Goal: Check status: Check status

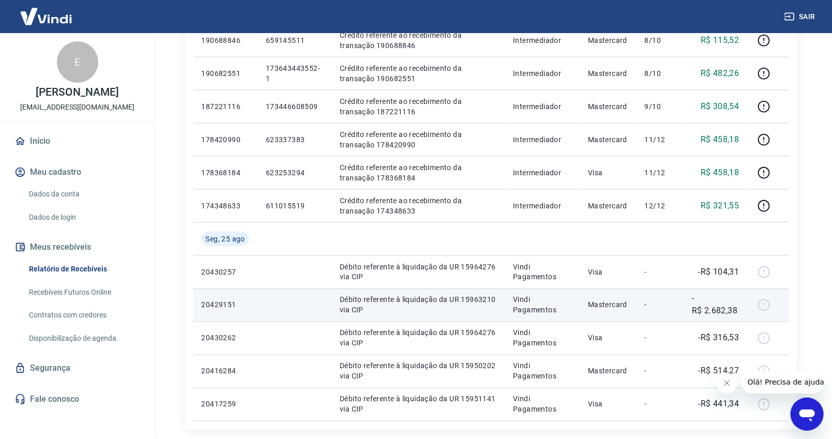
scroll to position [574, 0]
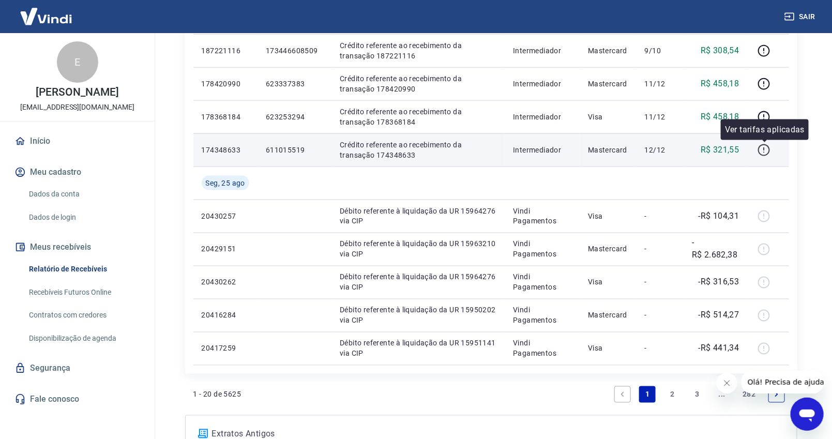
click at [762, 152] on icon "button" at bounding box center [763, 150] width 13 height 13
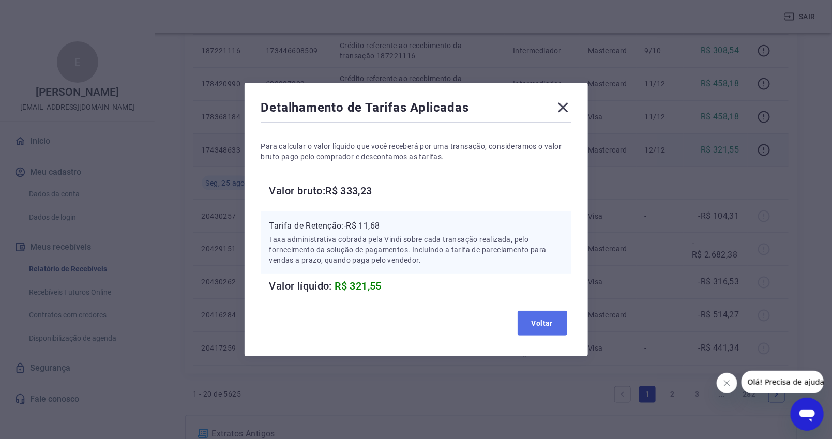
click at [555, 322] on button "Voltar" at bounding box center [542, 323] width 50 height 25
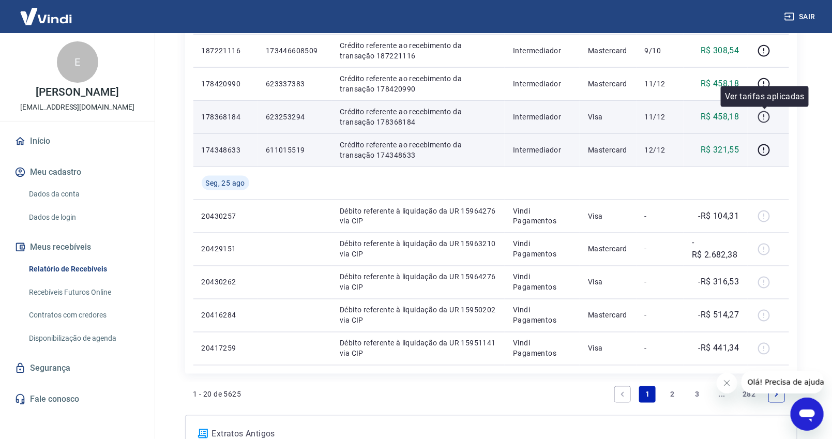
click at [768, 114] on icon "button" at bounding box center [763, 117] width 13 height 13
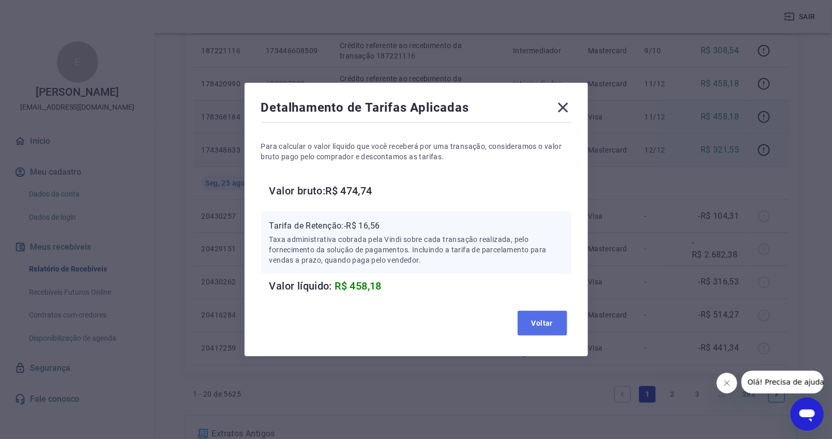
click at [544, 319] on button "Voltar" at bounding box center [542, 323] width 50 height 25
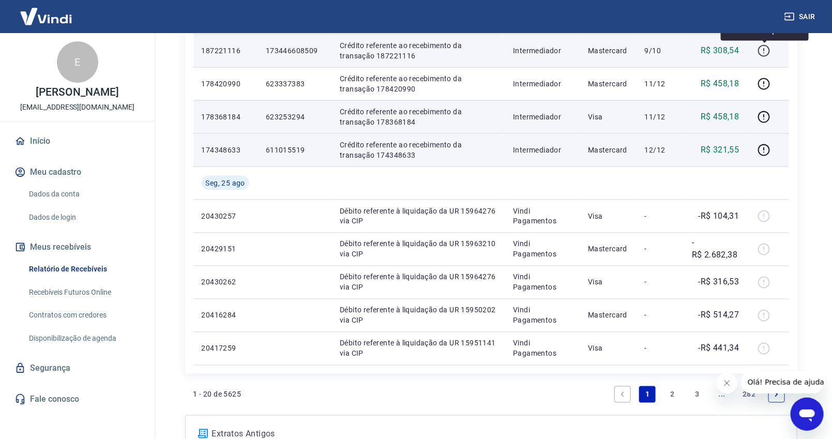
click at [768, 51] on icon "button" at bounding box center [763, 50] width 13 height 13
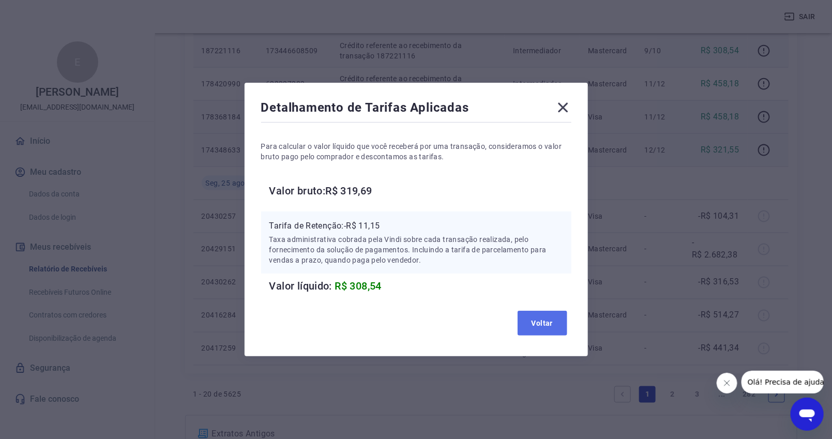
click at [545, 319] on button "Voltar" at bounding box center [542, 323] width 50 height 25
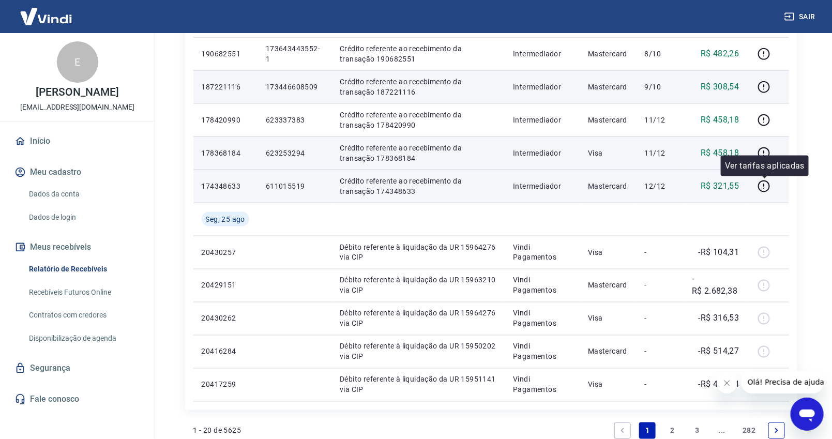
scroll to position [517, 0]
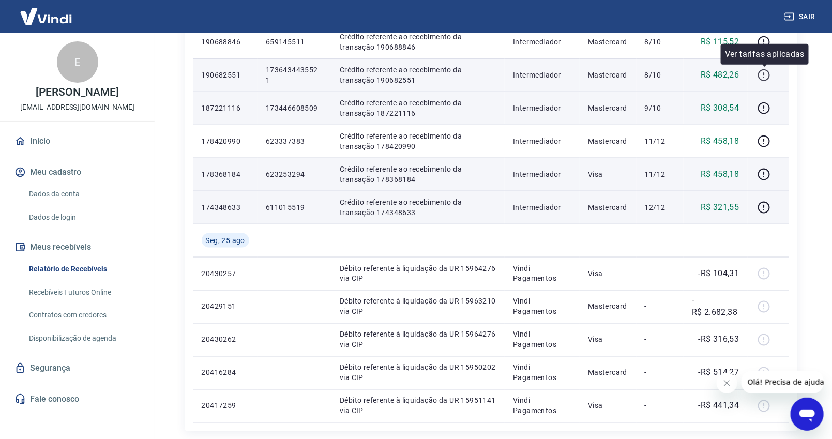
click at [764, 77] on icon "button" at bounding box center [763, 76] width 1 height 1
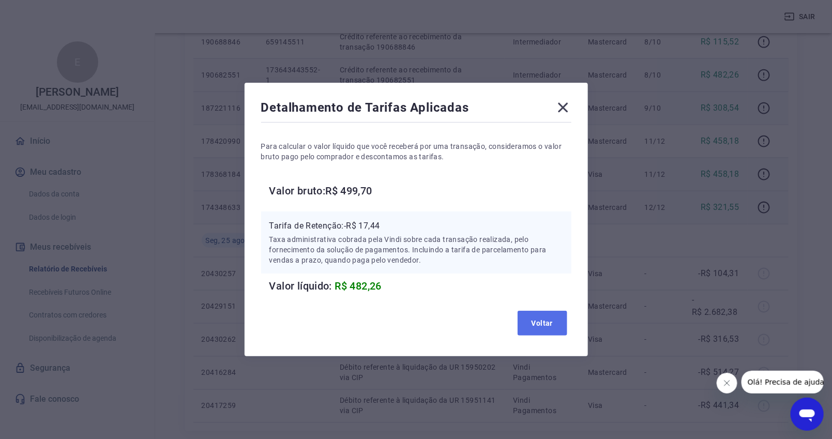
click at [535, 322] on button "Voltar" at bounding box center [542, 323] width 50 height 25
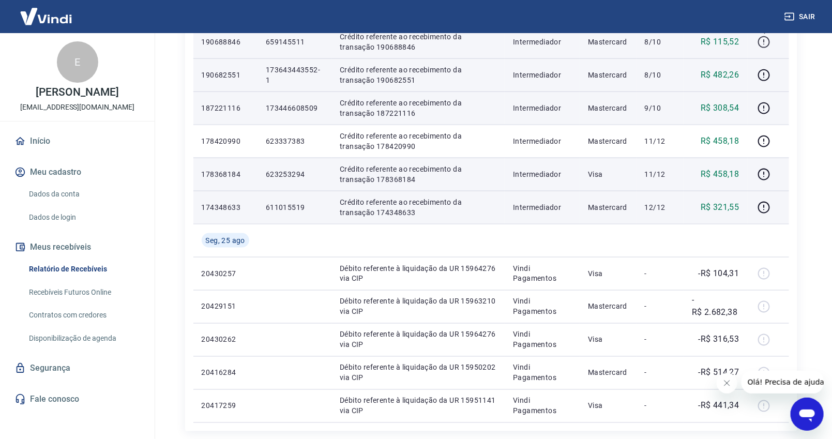
click at [763, 37] on icon "button" at bounding box center [763, 42] width 13 height 13
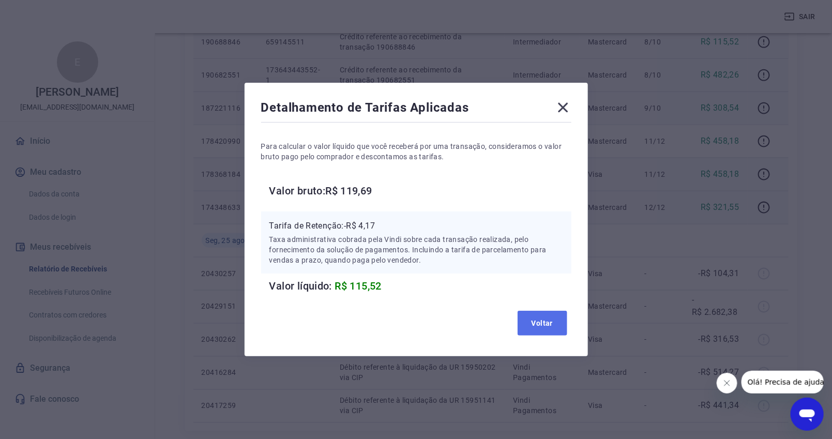
click at [552, 325] on button "Voltar" at bounding box center [542, 323] width 50 height 25
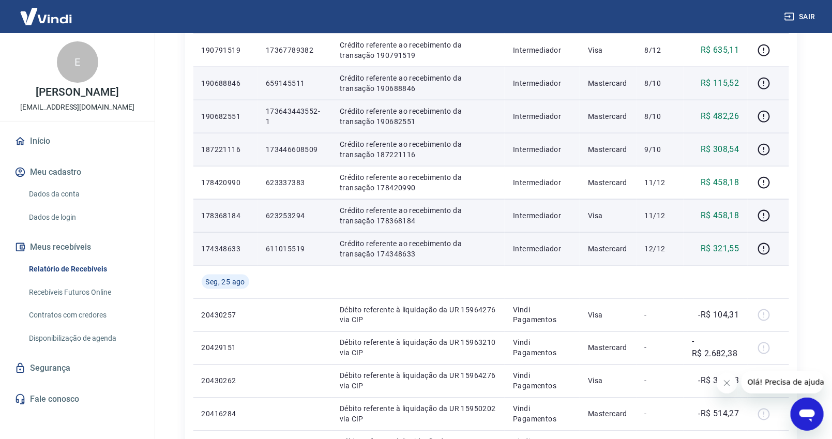
scroll to position [459, 0]
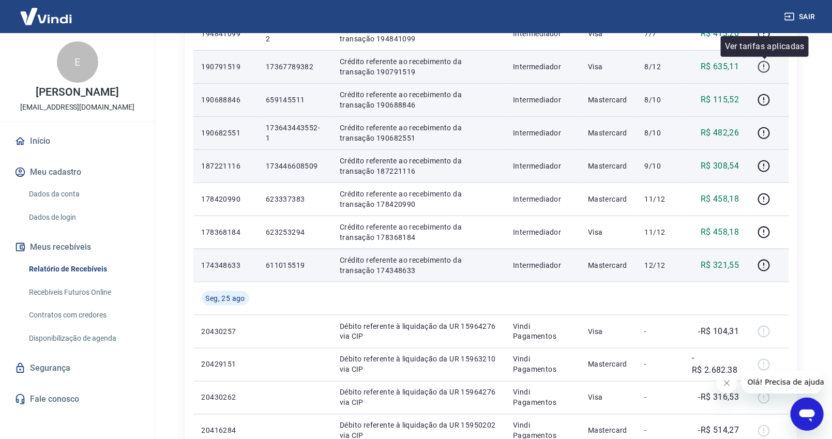
click at [763, 67] on icon "button" at bounding box center [763, 66] width 13 height 13
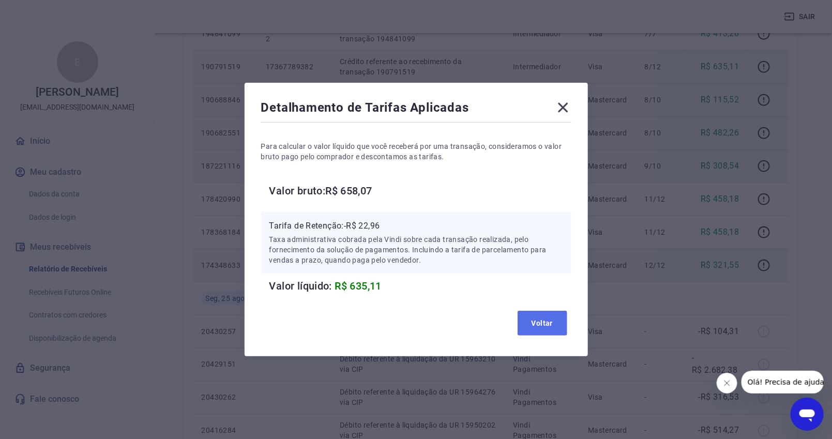
click at [542, 316] on button "Voltar" at bounding box center [542, 323] width 50 height 25
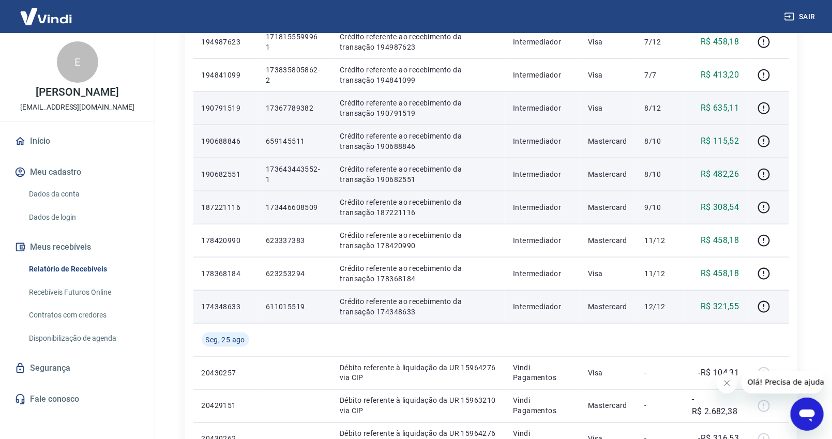
scroll to position [402, 0]
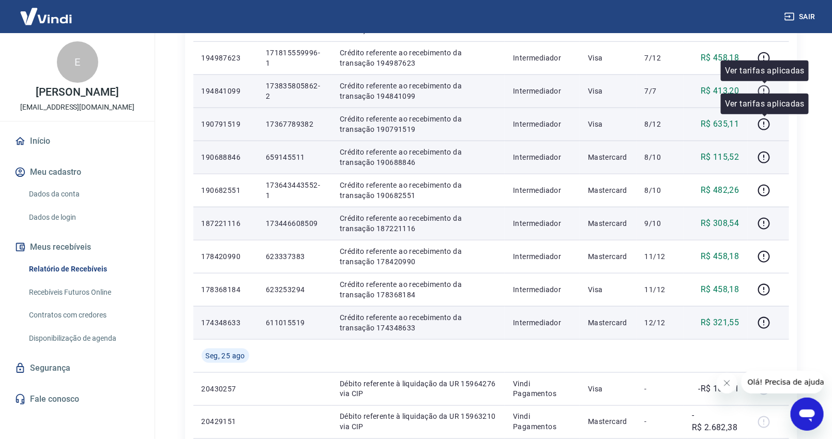
click at [763, 90] on icon "button" at bounding box center [763, 91] width 13 height 13
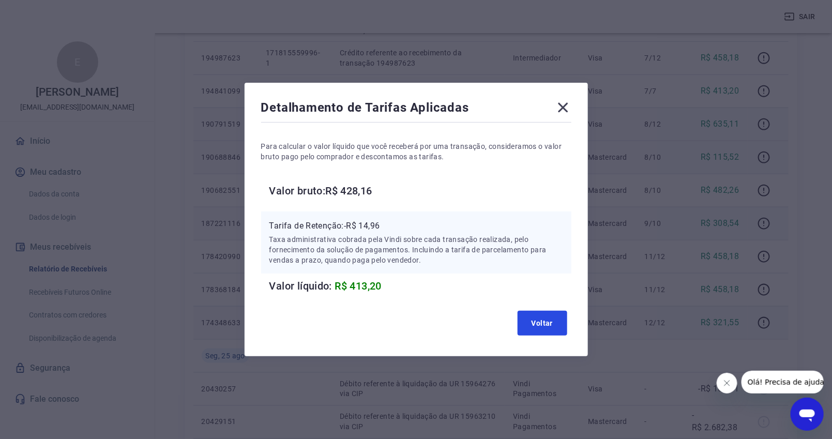
click at [545, 316] on button "Voltar" at bounding box center [542, 323] width 50 height 25
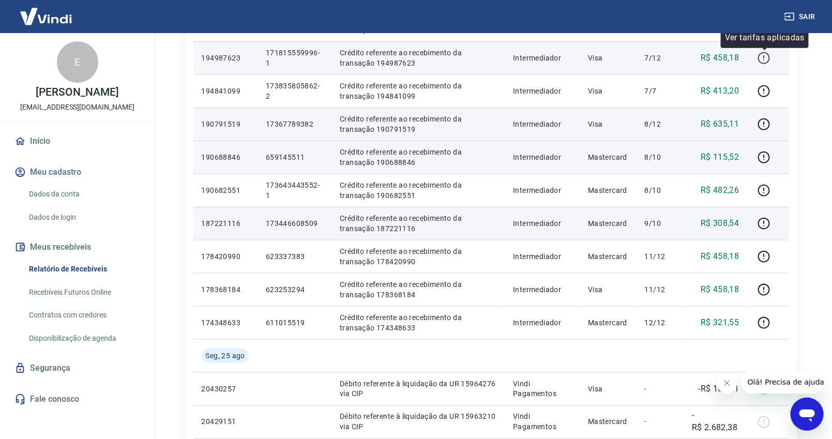
click at [765, 54] on icon "button" at bounding box center [763, 58] width 13 height 13
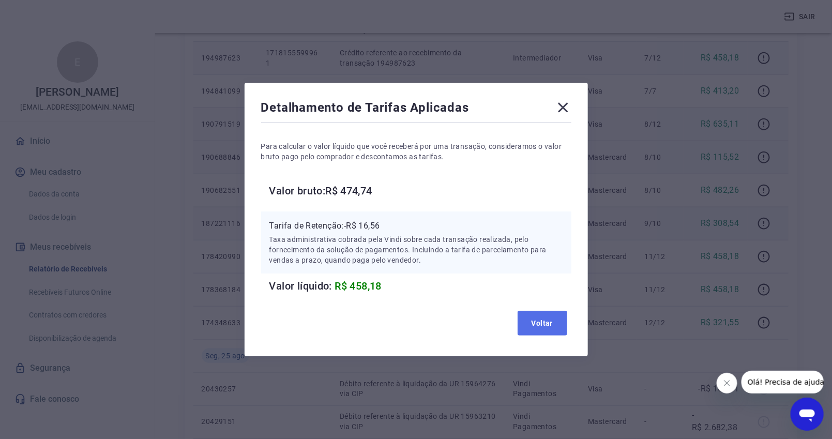
click at [544, 325] on button "Voltar" at bounding box center [542, 323] width 50 height 25
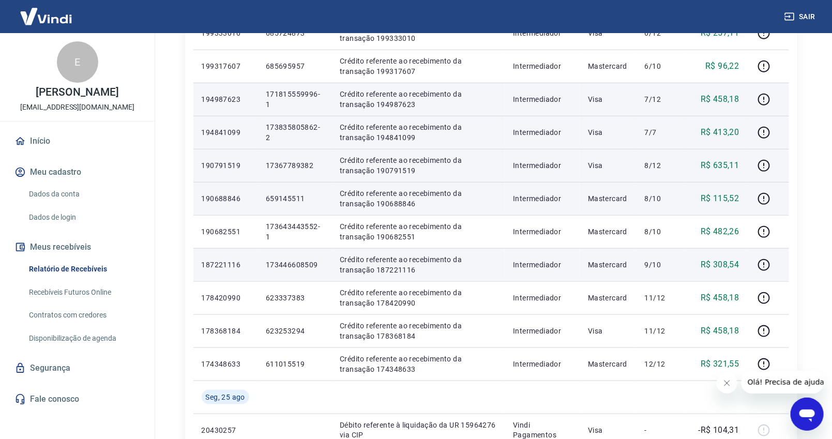
scroll to position [344, 0]
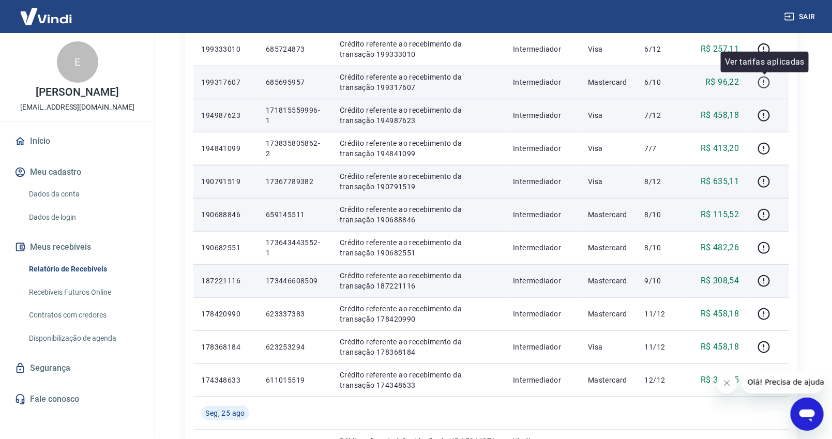
click at [766, 81] on icon "button" at bounding box center [763, 82] width 13 height 13
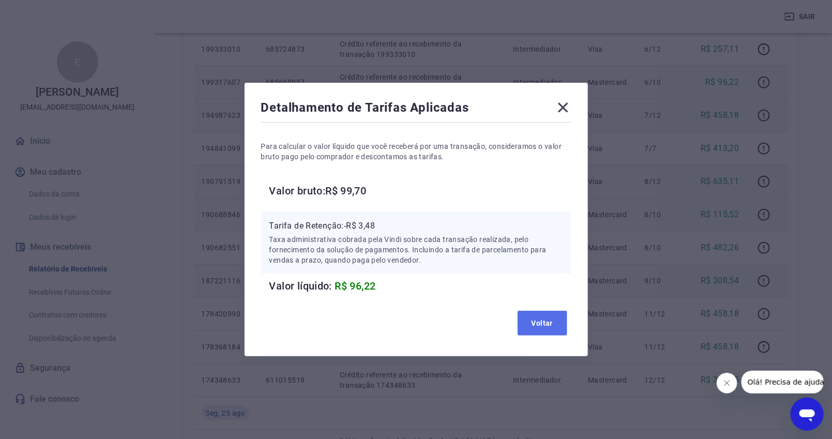
click at [547, 317] on button "Voltar" at bounding box center [542, 323] width 50 height 25
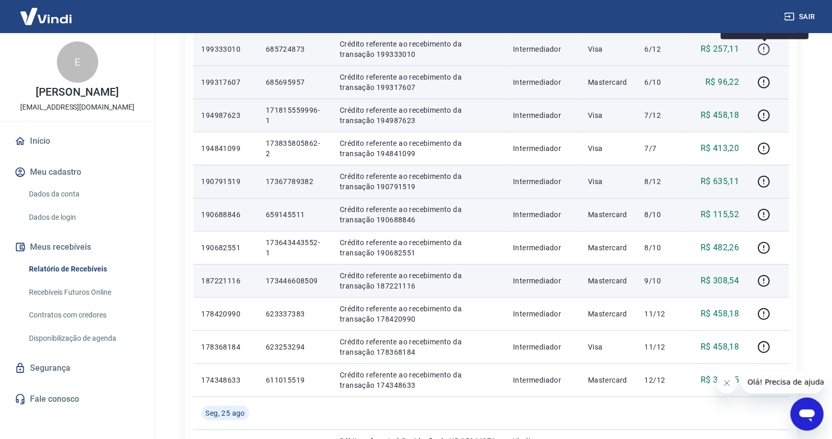
click at [761, 48] on icon "button" at bounding box center [763, 49] width 13 height 13
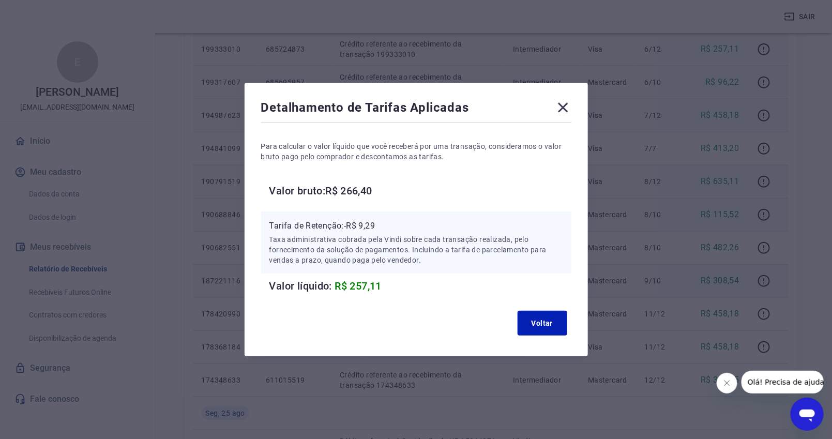
click at [550, 310] on div "Voltar" at bounding box center [416, 323] width 310 height 33
click at [538, 316] on button "Voltar" at bounding box center [542, 323] width 50 height 25
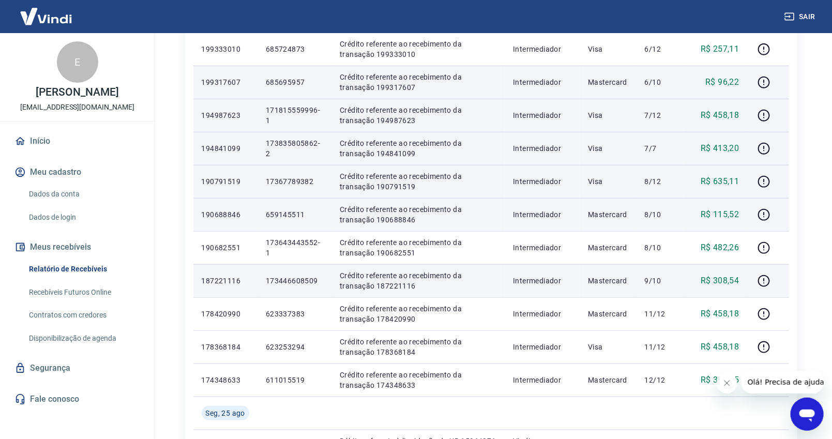
scroll to position [287, 0]
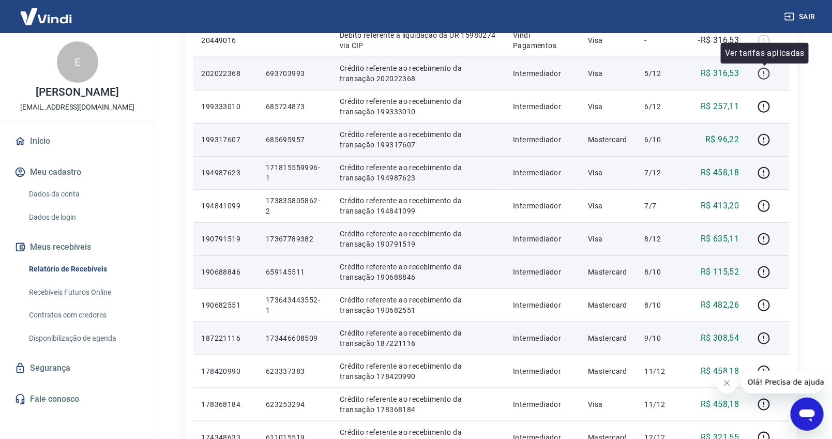
click at [760, 72] on icon "button" at bounding box center [763, 73] width 13 height 13
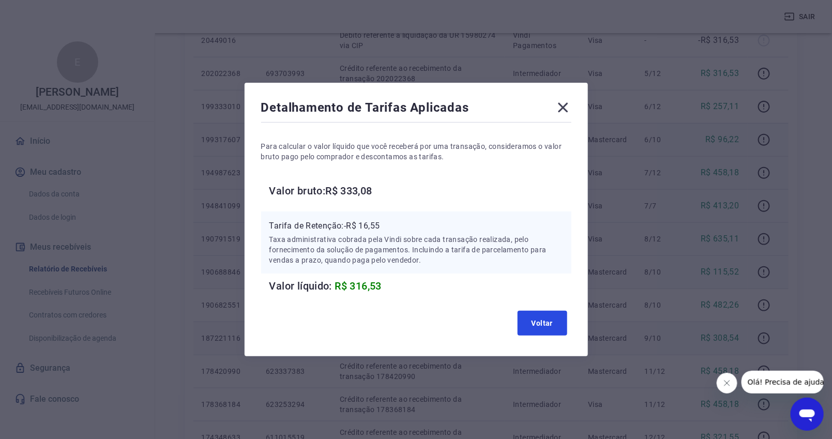
drag, startPoint x: 546, startPoint y: 318, endPoint x: 639, endPoint y: 196, distance: 153.7
click at [547, 318] on button "Voltar" at bounding box center [542, 323] width 50 height 25
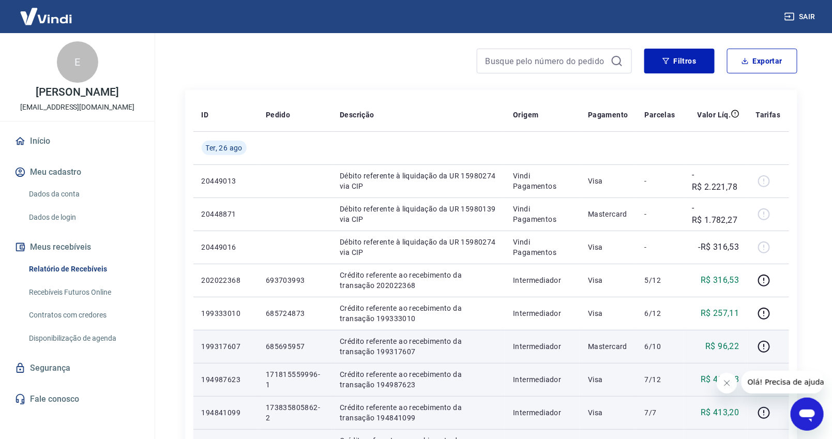
scroll to position [57, 0]
